Goal: Task Accomplishment & Management: Use online tool/utility

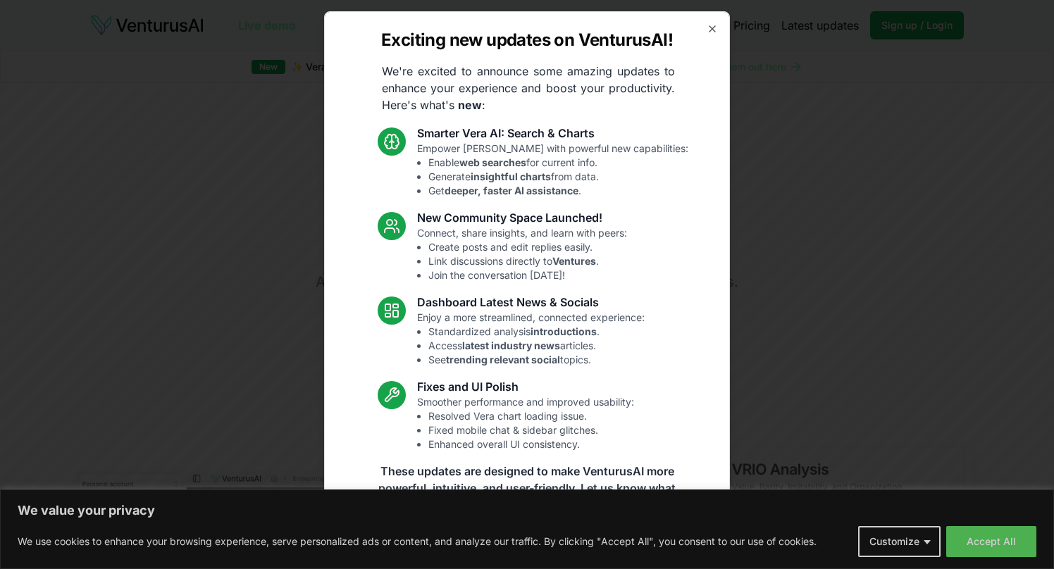
scroll to position [18, 0]
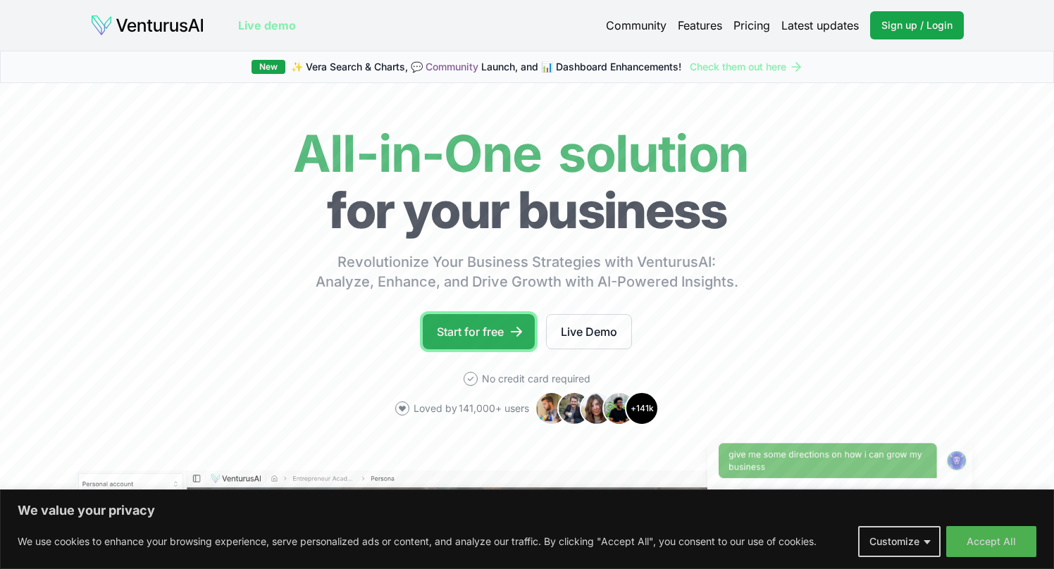
click at [469, 325] on link "Start for free" at bounding box center [479, 331] width 112 height 35
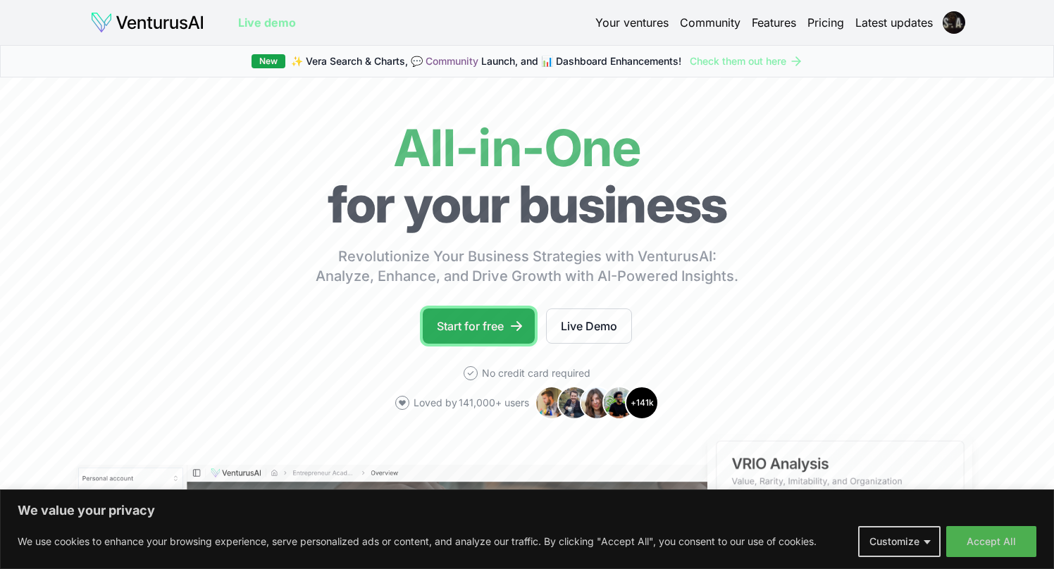
click at [432, 310] on link "Start for free" at bounding box center [479, 325] width 112 height 35
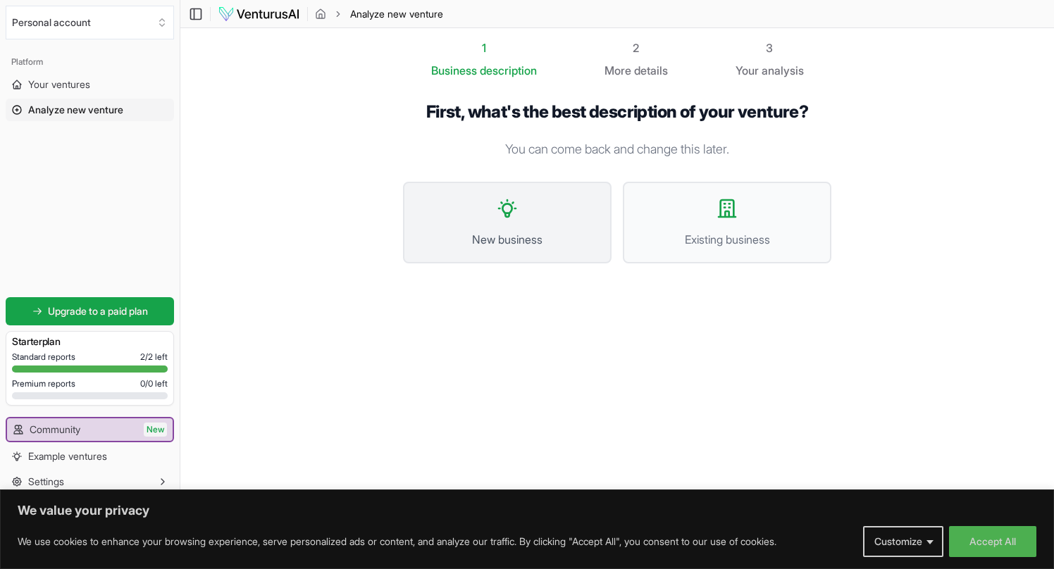
click at [442, 245] on span "New business" at bounding box center [506, 239] width 177 height 17
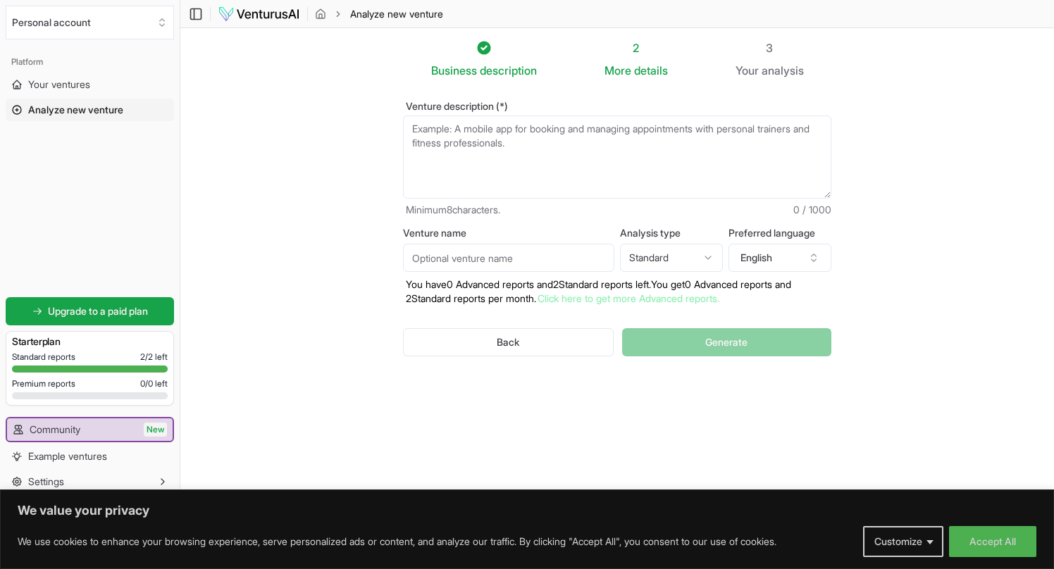
click at [442, 165] on textarea "Venture description (*)" at bounding box center [617, 156] width 428 height 83
paste textarea "Business Name: Beats to Branding Tagline: Helping music producers build brands …"
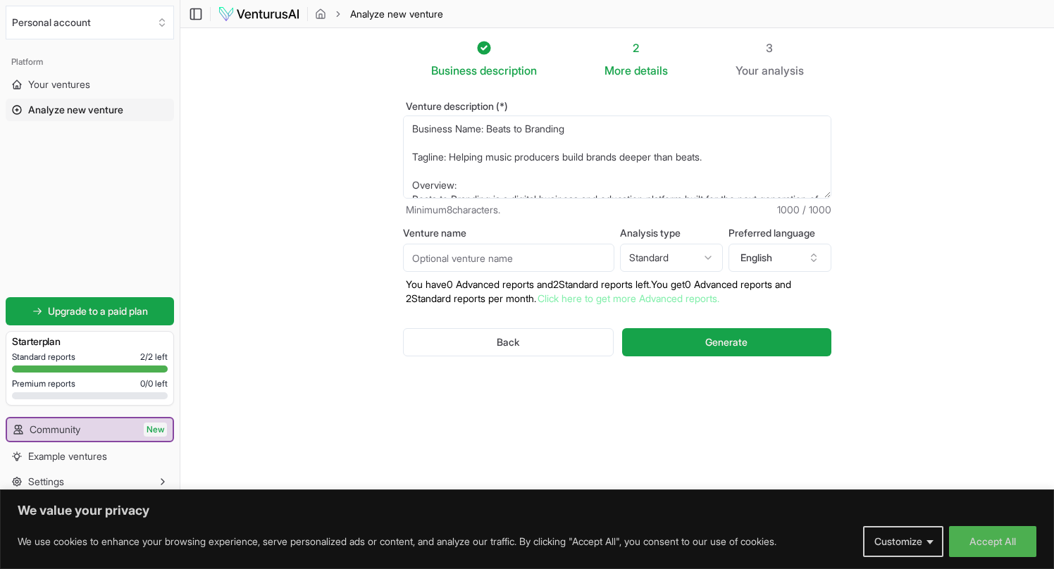
scroll to position [204, 0]
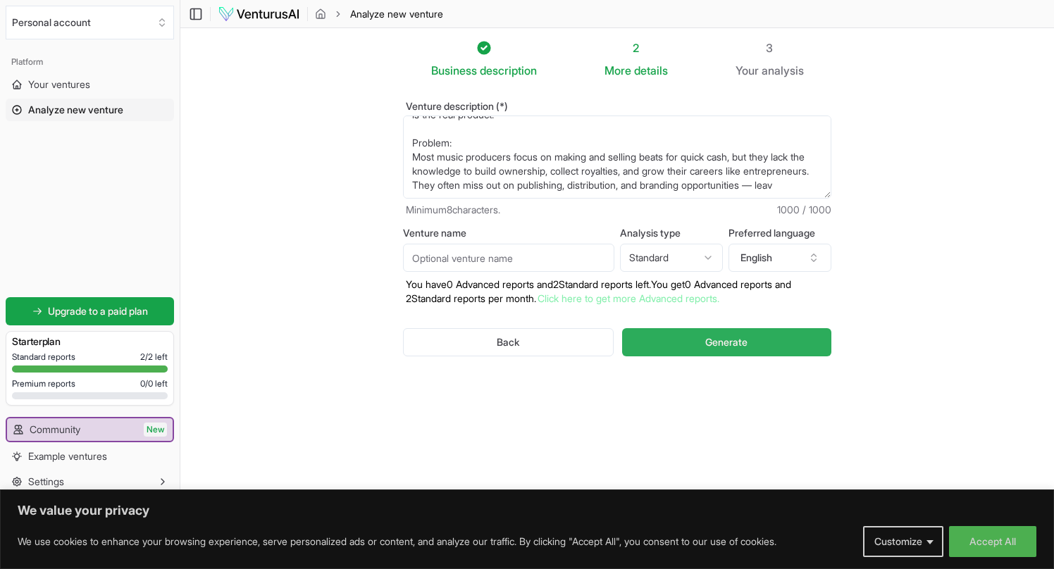
type textarea "Business Name: Beats to Branding Tagline: Helping music producers build brands …"
click at [693, 349] on button "Generate" at bounding box center [726, 342] width 209 height 28
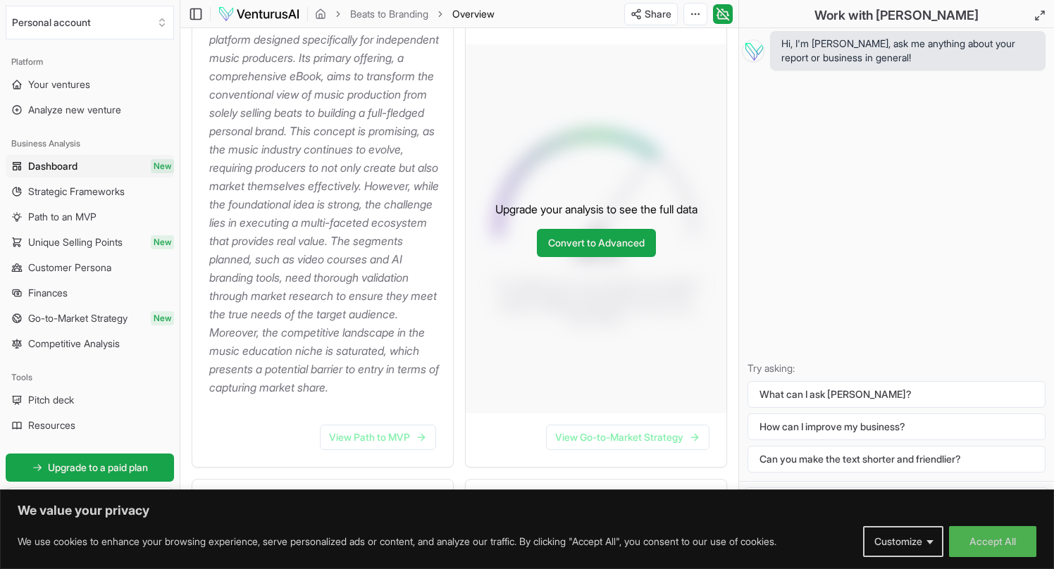
scroll to position [254, 0]
click at [563, 254] on link "Convert to Advanced" at bounding box center [596, 244] width 119 height 28
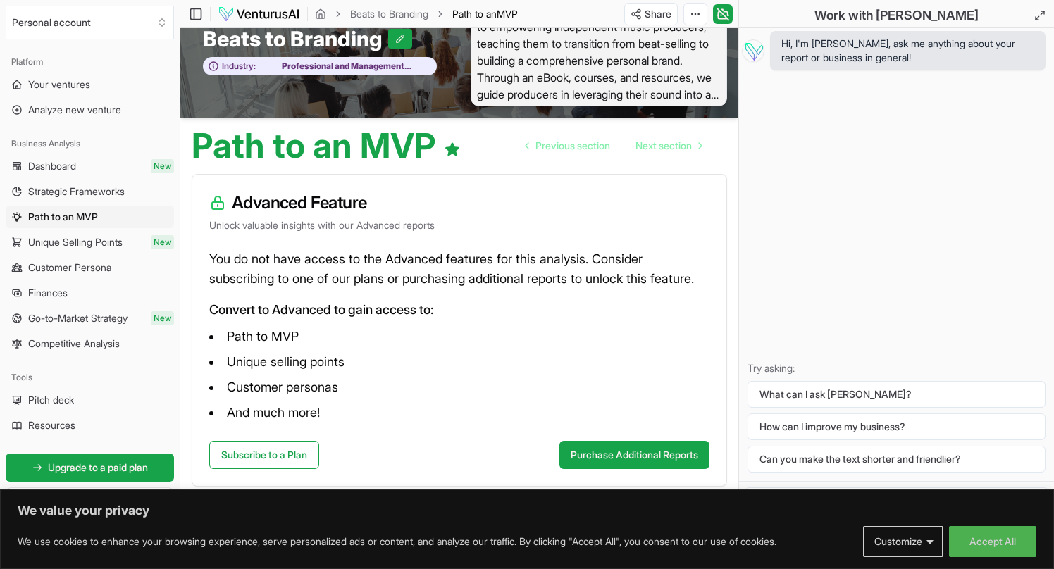
scroll to position [61, 0]
